Goal: Use online tool/utility: Utilize a website feature to perform a specific function

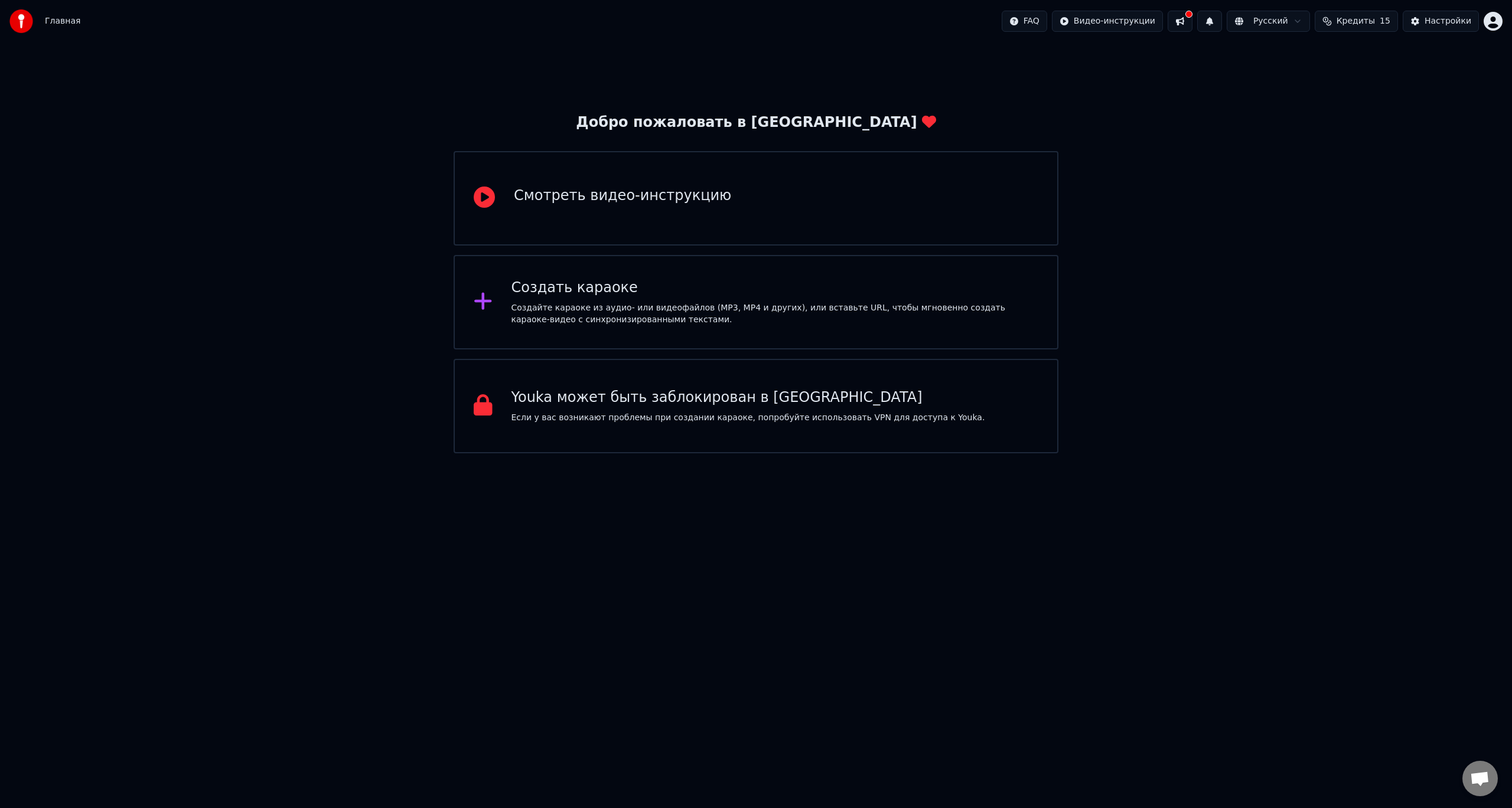
click at [703, 274] on div "Создать караоке Создайте караоке из аудио- или видеофайлов (MP3, MP4 и других),…" at bounding box center [756, 301] width 604 height 94
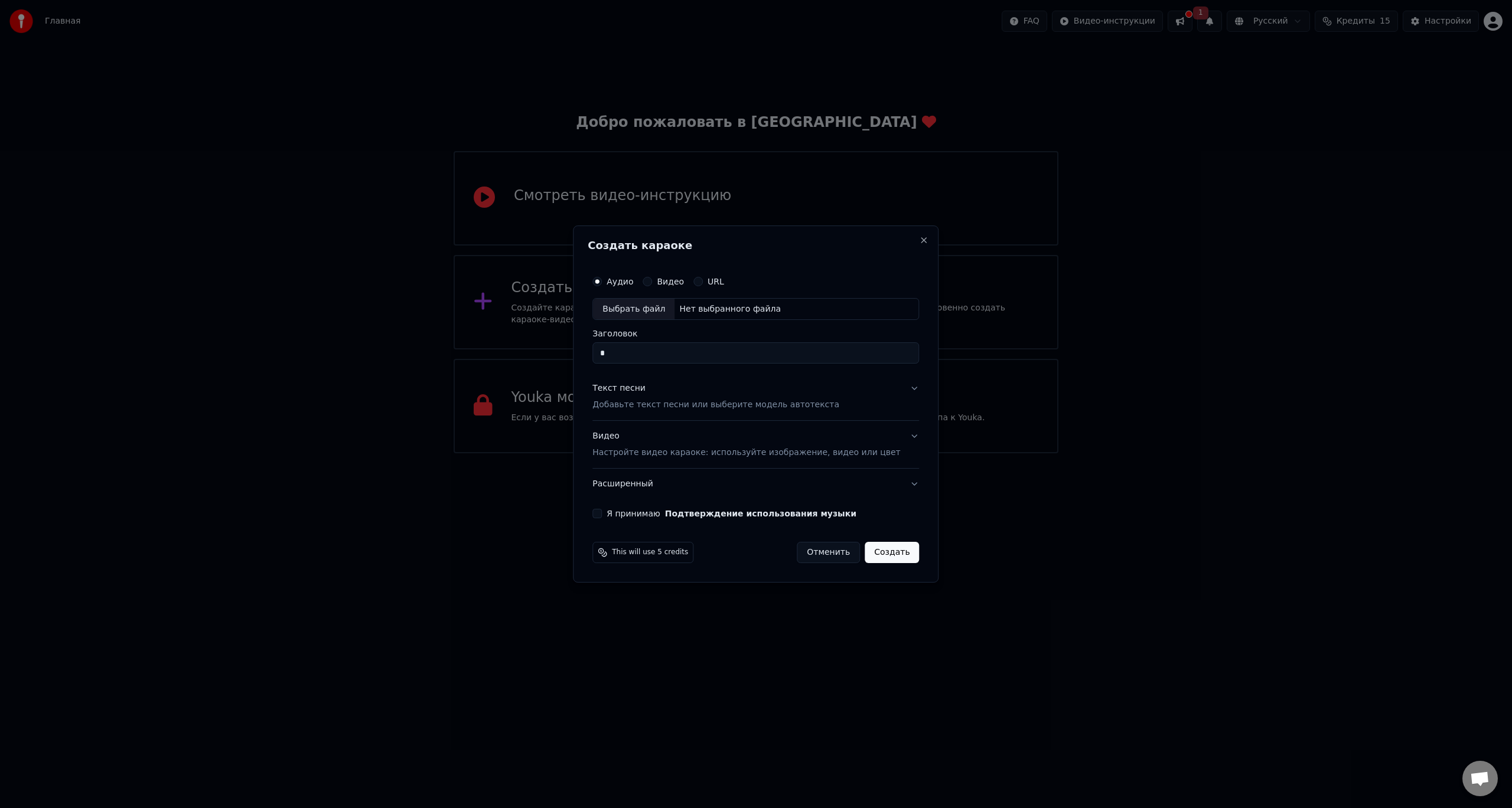
type input "*"
click at [602, 513] on button "Я принимаю Подтверждение использования музыки" at bounding box center [597, 513] width 9 height 9
click at [874, 557] on button "Создать" at bounding box center [891, 553] width 54 height 21
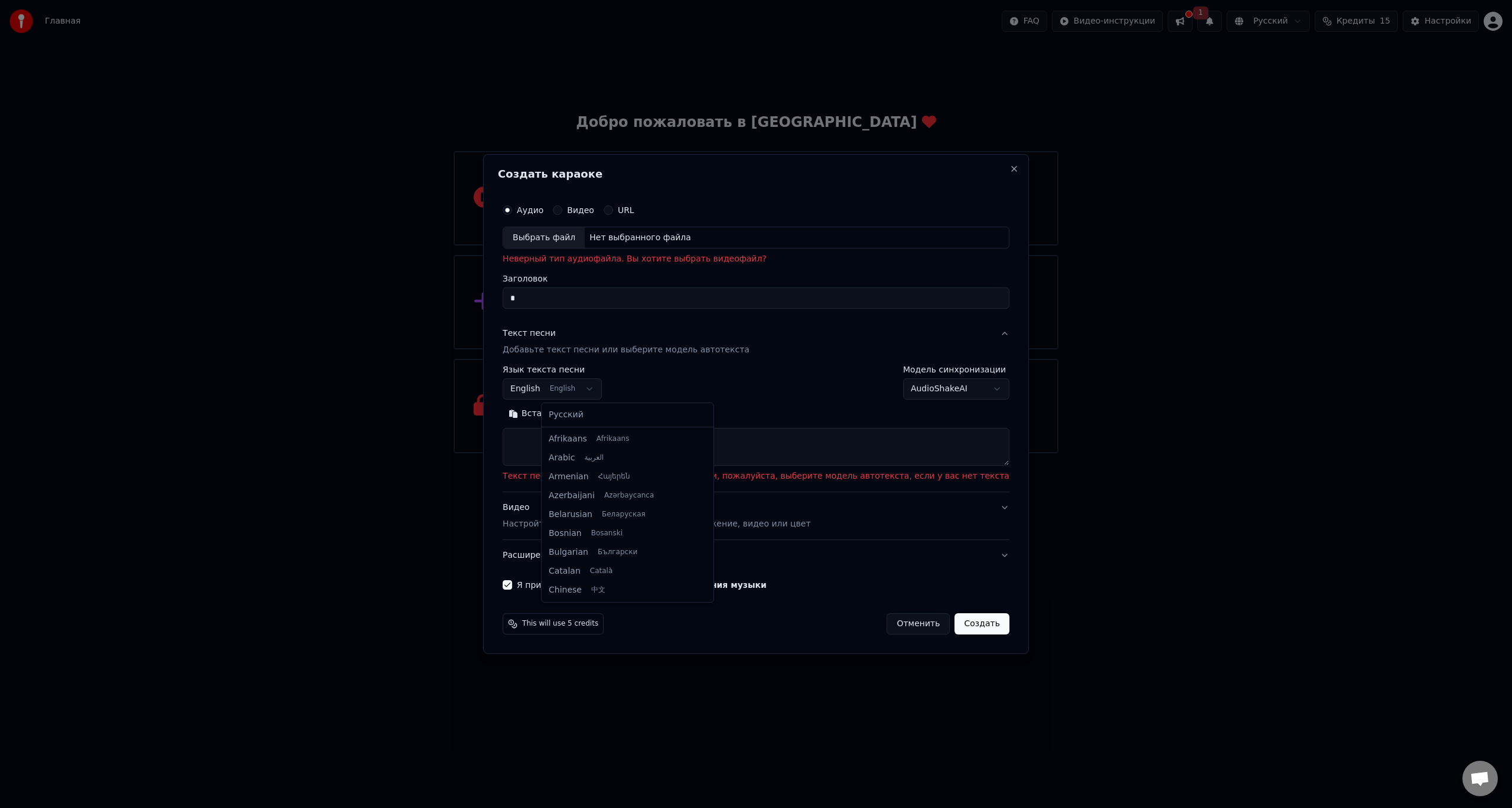
click at [627, 393] on body "Главная FAQ Видео-инструкции 1 Русский Кредиты 15 Настройки Добро пожаловать в …" at bounding box center [756, 227] width 1512 height 453
select select "**"
click at [554, 412] on button "Вставить" at bounding box center [535, 414] width 65 height 19
type textarea "****"
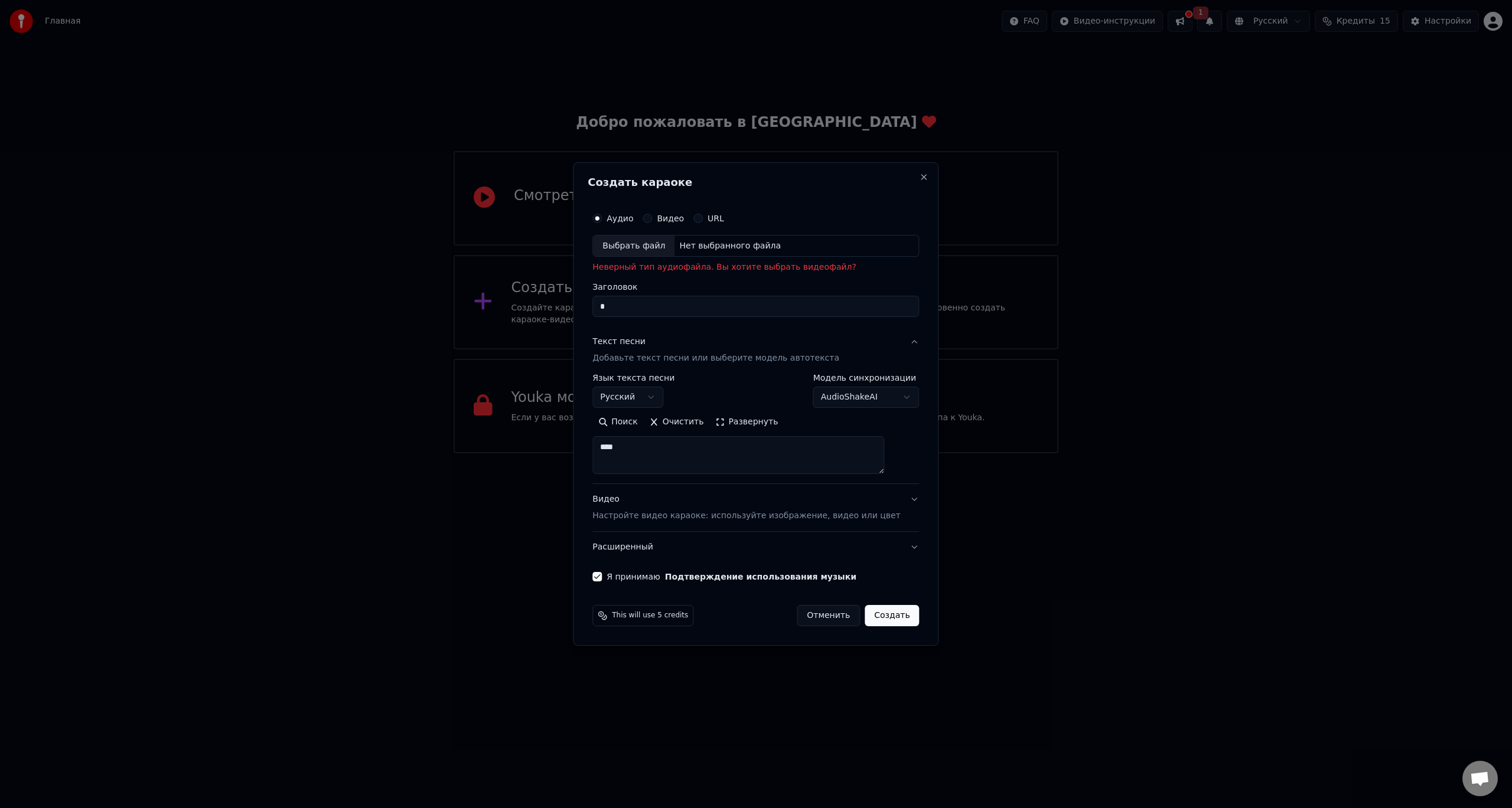
click at [889, 621] on button "Создать" at bounding box center [891, 615] width 54 height 21
click at [683, 402] on body "Главная FAQ Видео-инструкции 1 Русский Кредиты 15 Настройки Добро пожаловать в …" at bounding box center [756, 227] width 1512 height 453
click at [888, 625] on button "Создать" at bounding box center [891, 615] width 54 height 21
click at [878, 615] on button "Создать" at bounding box center [891, 615] width 54 height 21
select select "**"
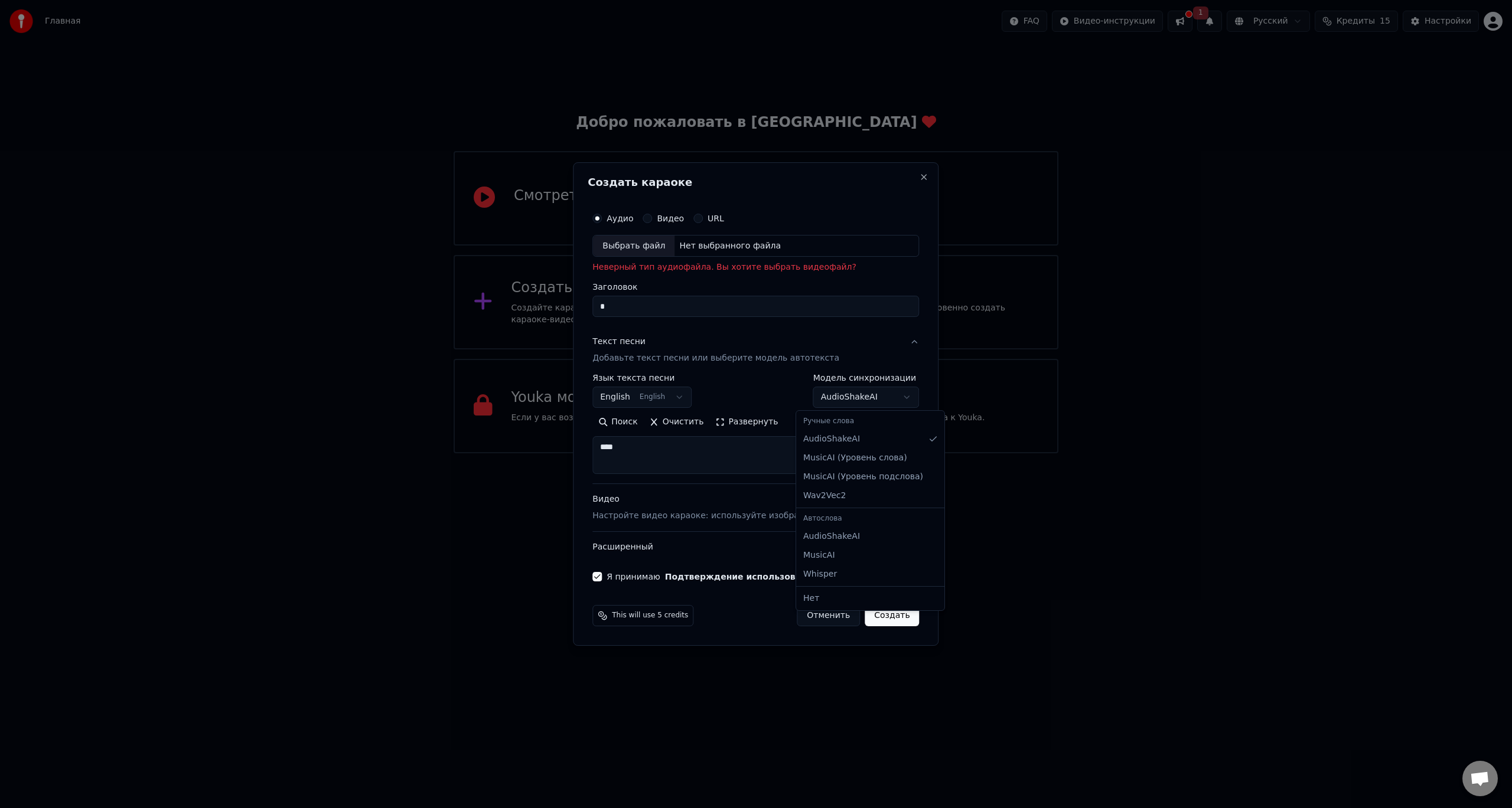
click at [893, 394] on body "Главная FAQ Видео-инструкции 1 Русский Кредиты 15 Настройки Добро пожаловать в …" at bounding box center [756, 227] width 1512 height 453
click at [1225, 469] on div at bounding box center [756, 404] width 1512 height 808
click at [919, 175] on button "Close" at bounding box center [924, 177] width 9 height 9
select select
